Goal: Information Seeking & Learning: Learn about a topic

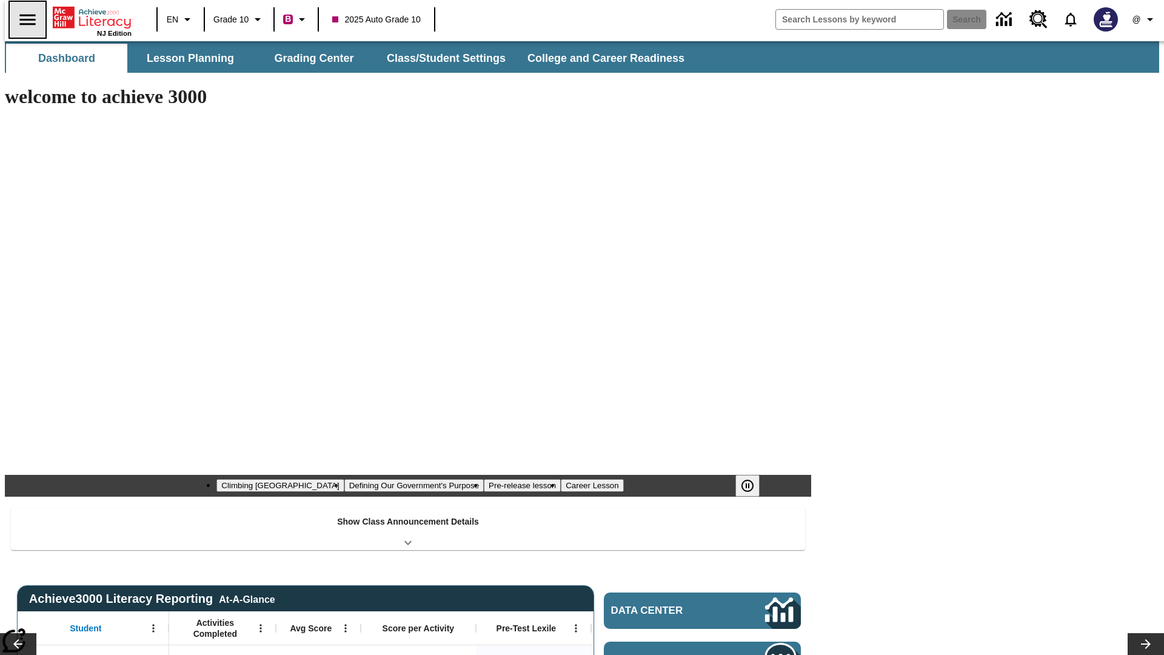
click at [22, 19] on icon "Open side menu" at bounding box center [27, 19] width 16 height 11
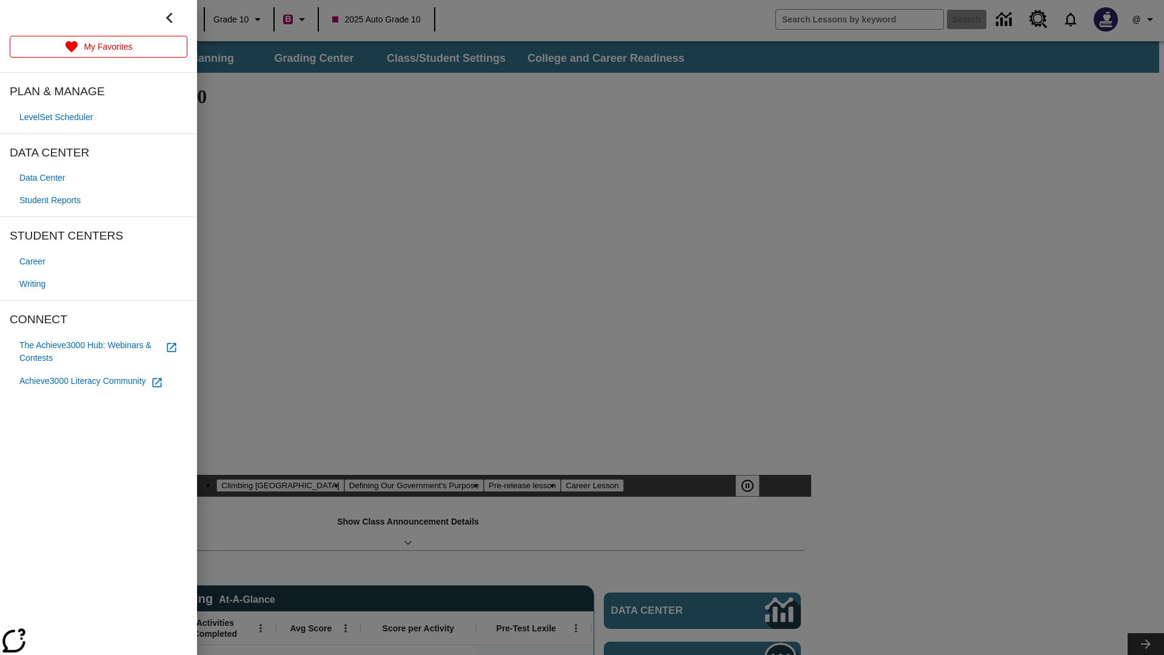
click at [34, 284] on span "Writing" at bounding box center [32, 284] width 26 height 13
